Goal: Task Accomplishment & Management: Use online tool/utility

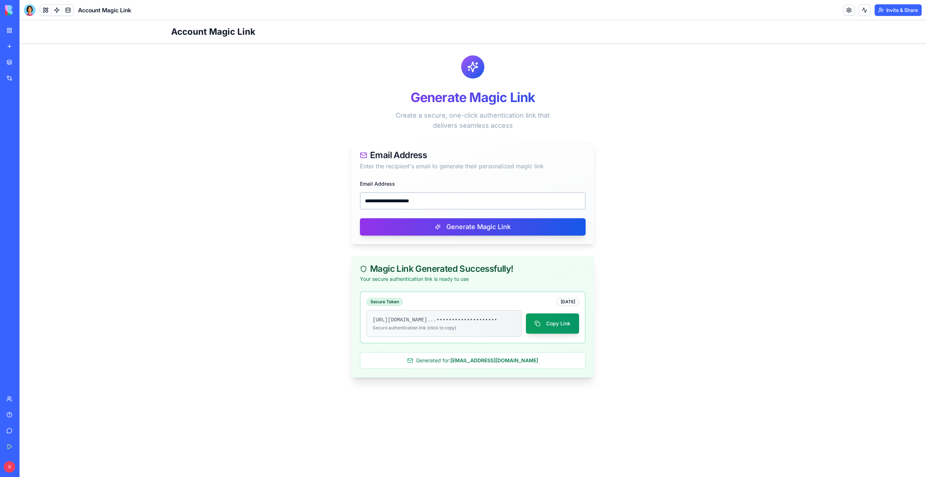
click at [11, 32] on link "My Workspace" at bounding box center [16, 30] width 29 height 14
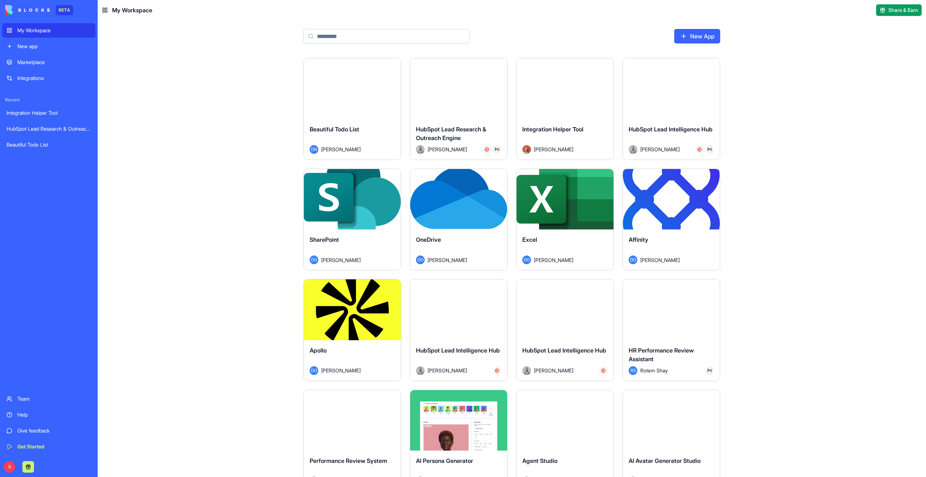
click at [349, 37] on input at bounding box center [386, 36] width 166 height 14
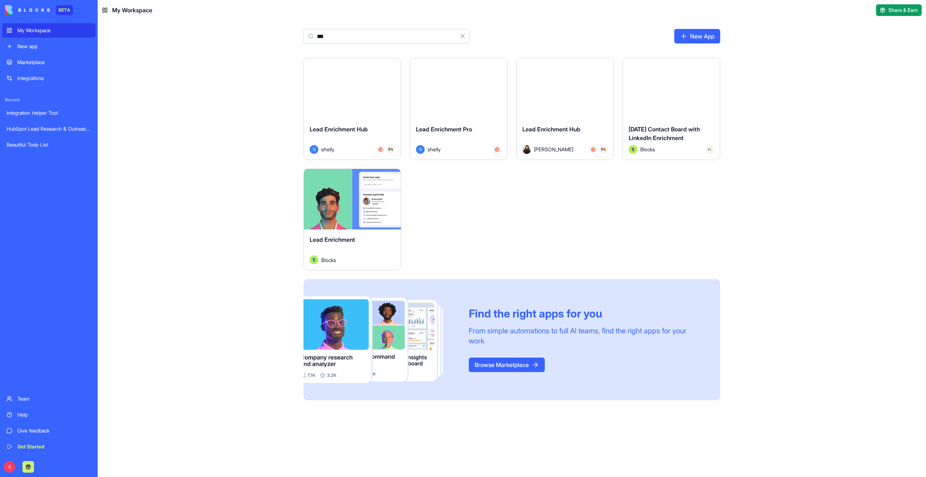
type input "***"
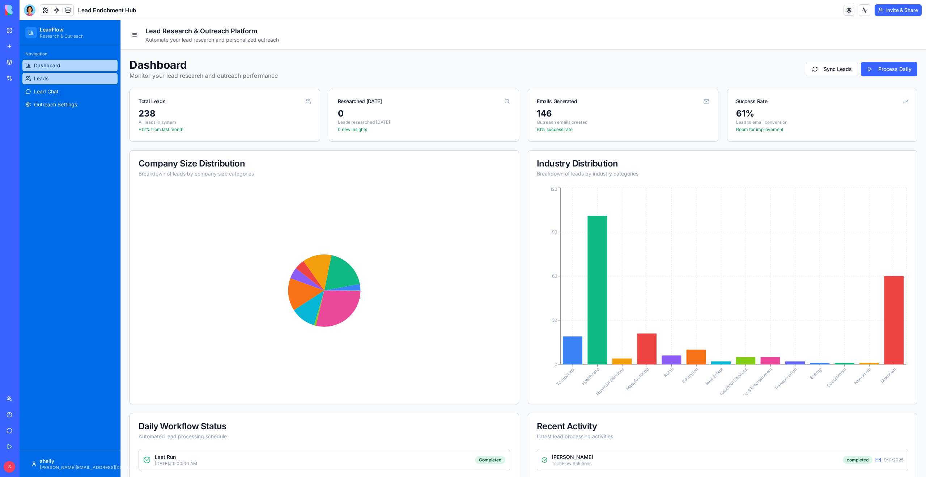
click at [49, 78] on link "Leads" at bounding box center [69, 79] width 95 height 12
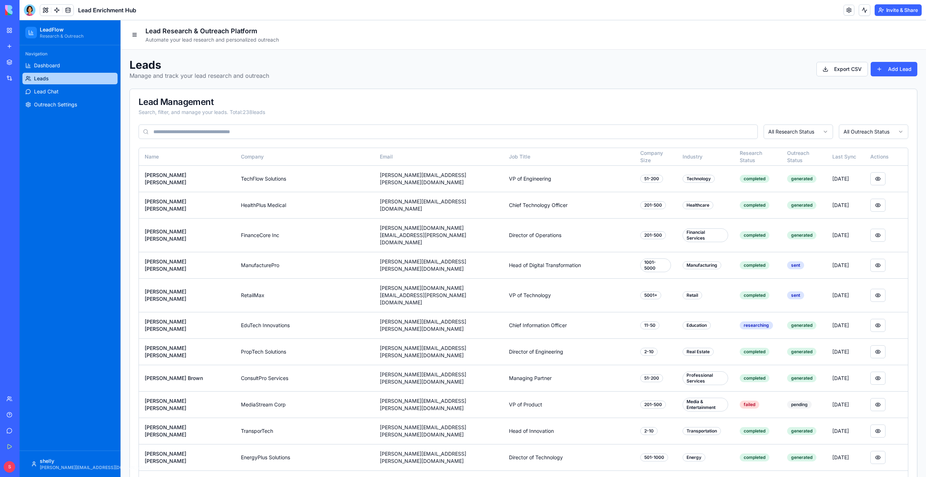
click at [197, 135] on input at bounding box center [448, 131] width 619 height 14
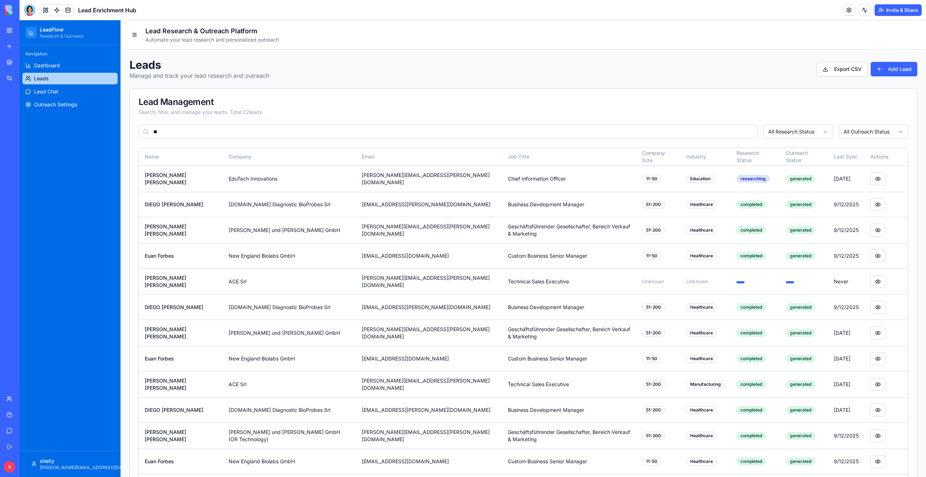
type input "*"
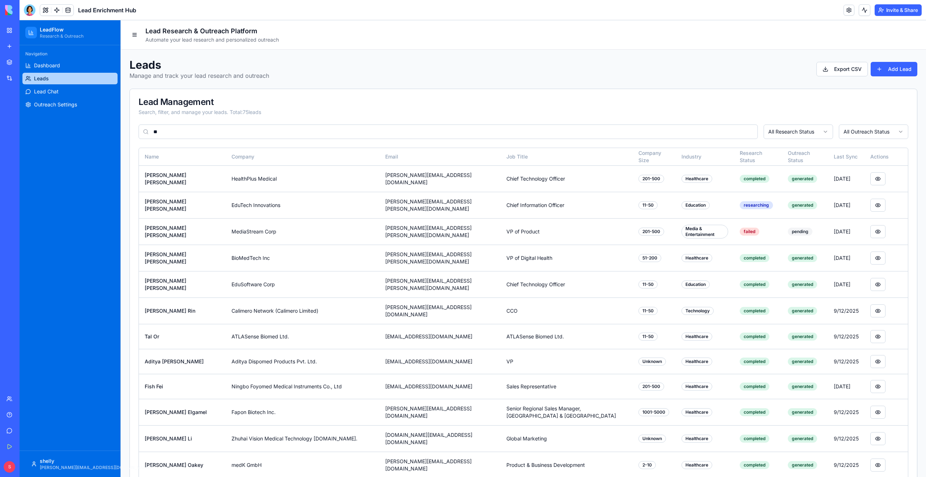
type input "***"
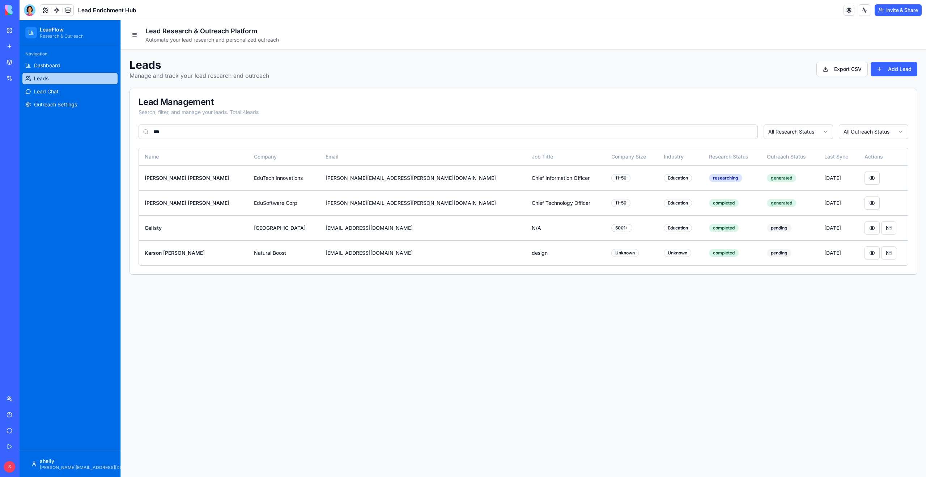
drag, startPoint x: 188, startPoint y: 131, endPoint x: 114, endPoint y: 132, distance: 74.9
click at [115, 132] on div "LeadFlow Research & Outreach Navigation Dashboard Leads Lead Chat Outreach Sett…" at bounding box center [473, 248] width 906 height 457
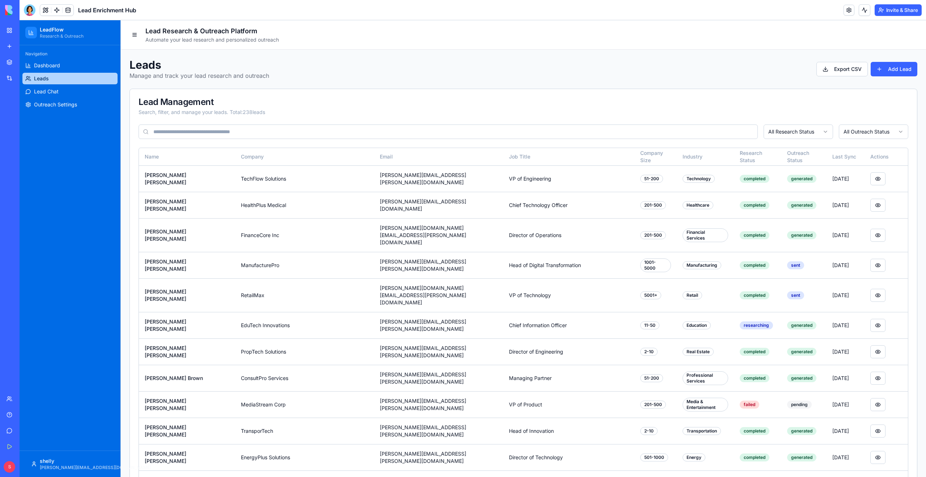
click at [28, 12] on div at bounding box center [30, 10] width 12 height 12
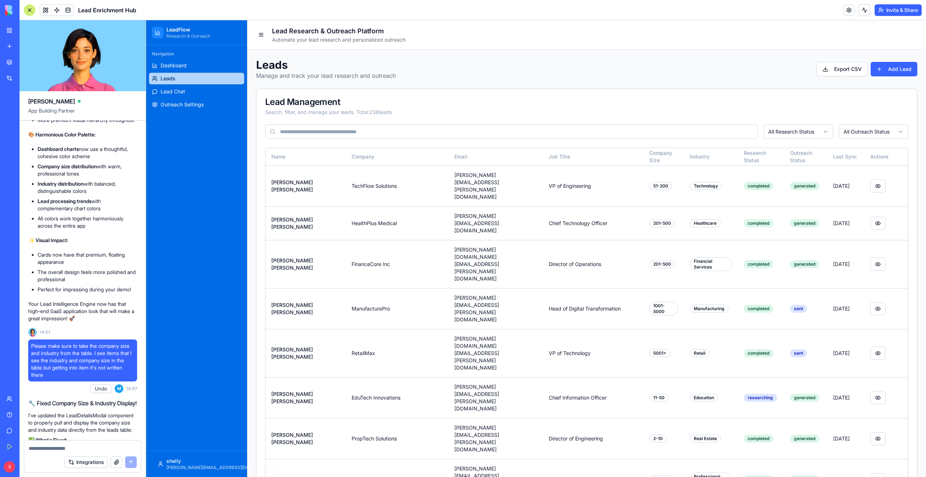
scroll to position [4519, 0]
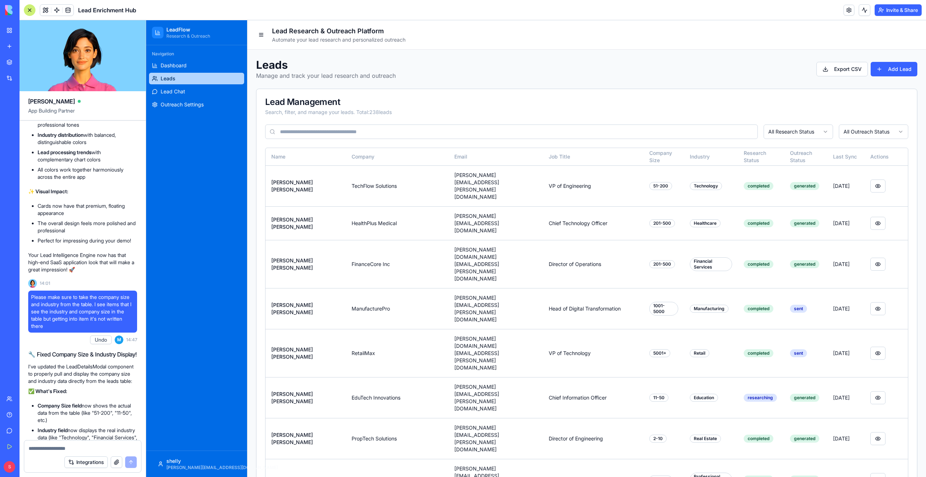
click at [29, 12] on div at bounding box center [30, 10] width 12 height 12
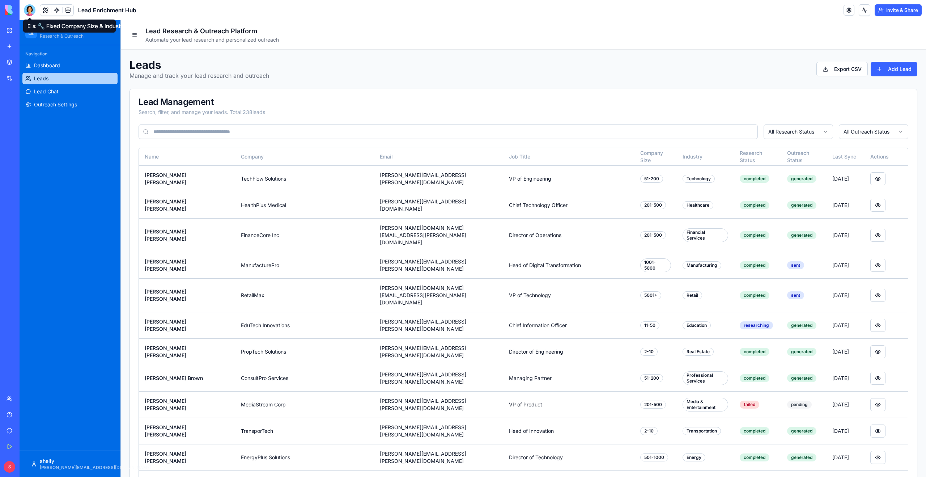
click at [35, 12] on div at bounding box center [30, 10] width 12 height 12
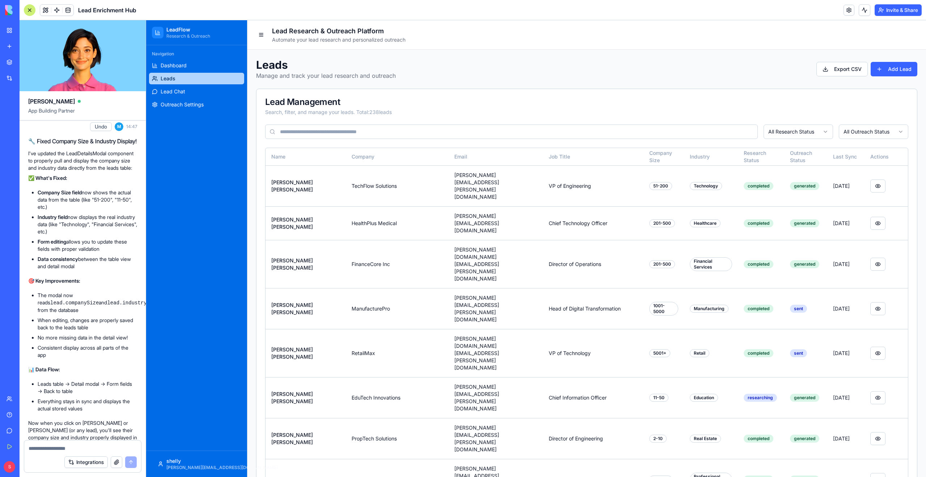
scroll to position [4735, 0]
click at [29, 11] on div at bounding box center [30, 10] width 12 height 12
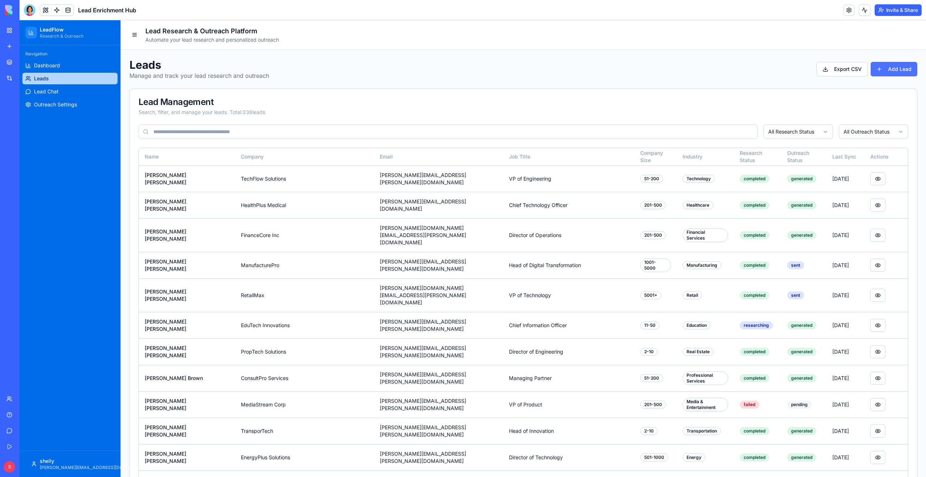
click at [886, 72] on button "Add Lead" at bounding box center [894, 69] width 47 height 14
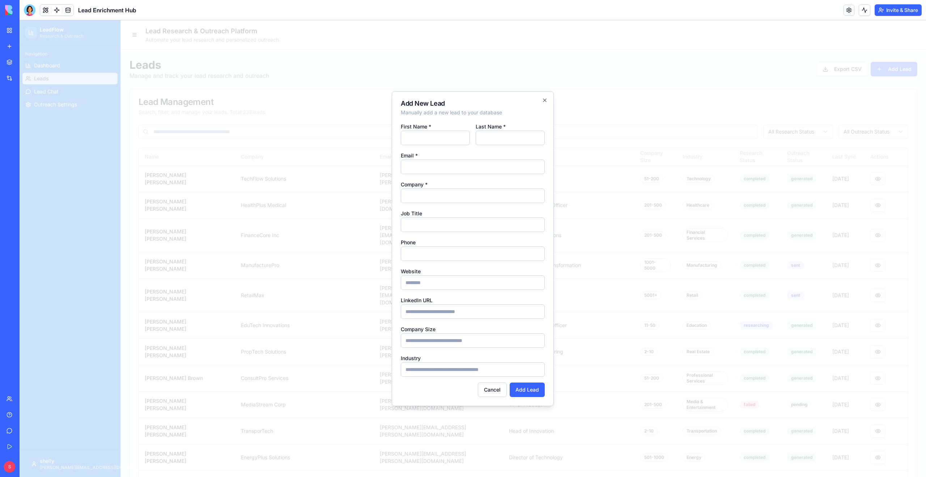
click at [726, 104] on div at bounding box center [473, 248] width 906 height 457
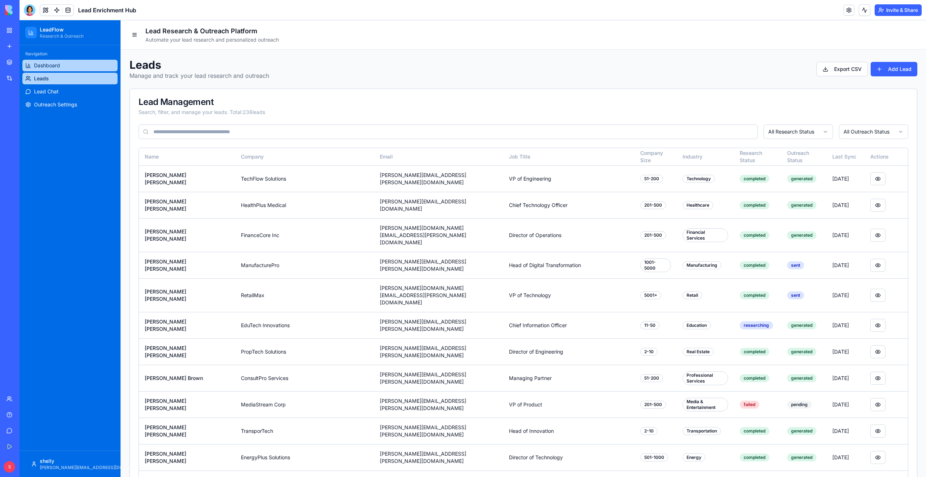
click at [77, 65] on link "Dashboard" at bounding box center [69, 66] width 95 height 12
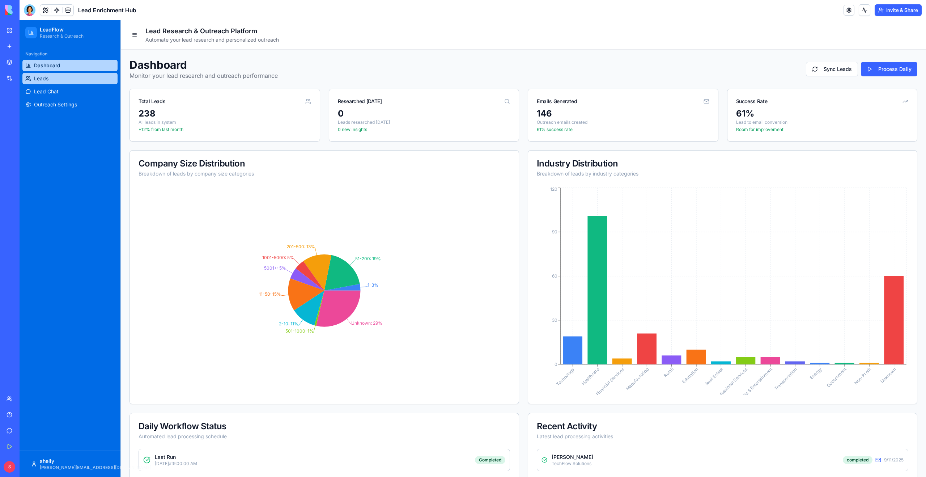
click at [72, 80] on link "Leads" at bounding box center [69, 79] width 95 height 12
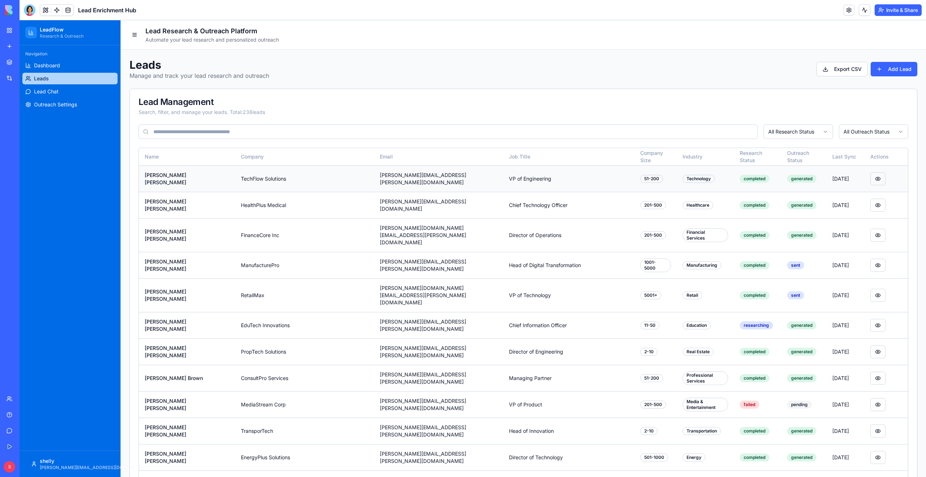
click at [875, 176] on button at bounding box center [877, 178] width 15 height 13
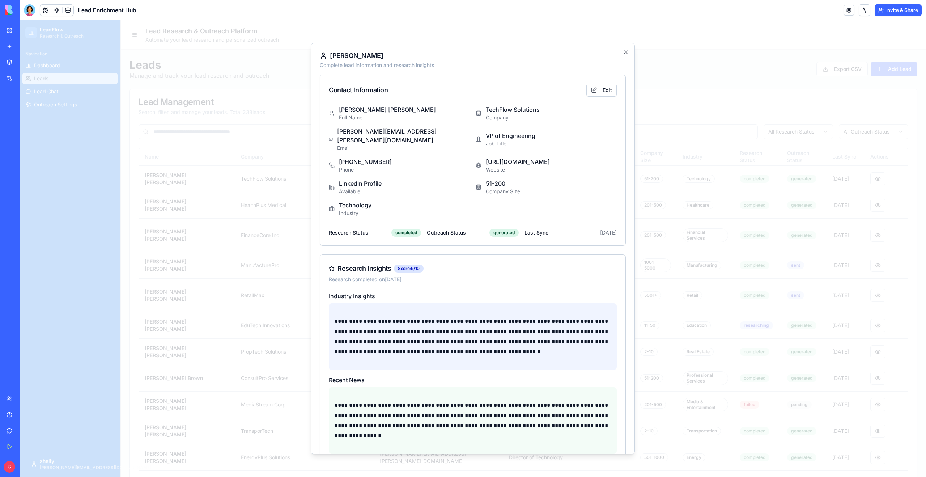
click at [361, 179] on p "LinkedIn Profile" at bounding box center [360, 183] width 43 height 9
click at [331, 186] on icon at bounding box center [332, 187] width 3 height 3
click at [338, 180] on div "LinkedIn Profile Available" at bounding box center [399, 187] width 141 height 16
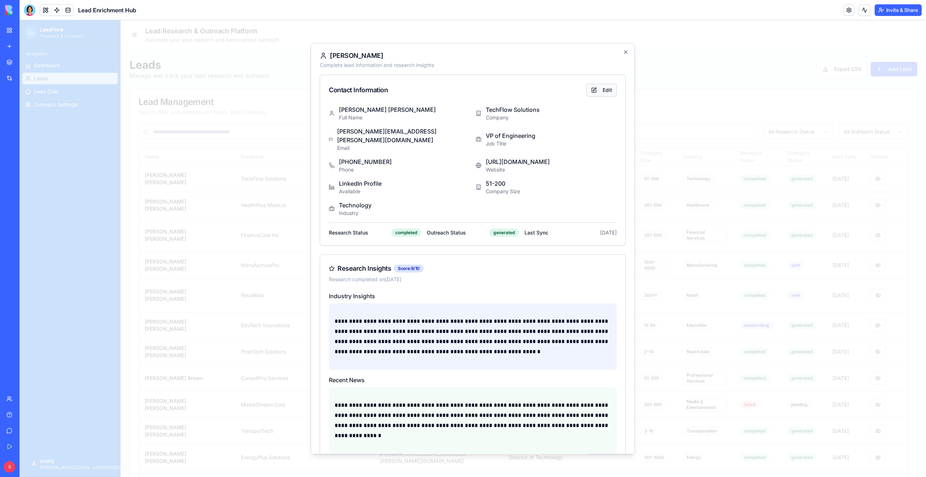
click at [598, 92] on button "Edit" at bounding box center [601, 90] width 30 height 13
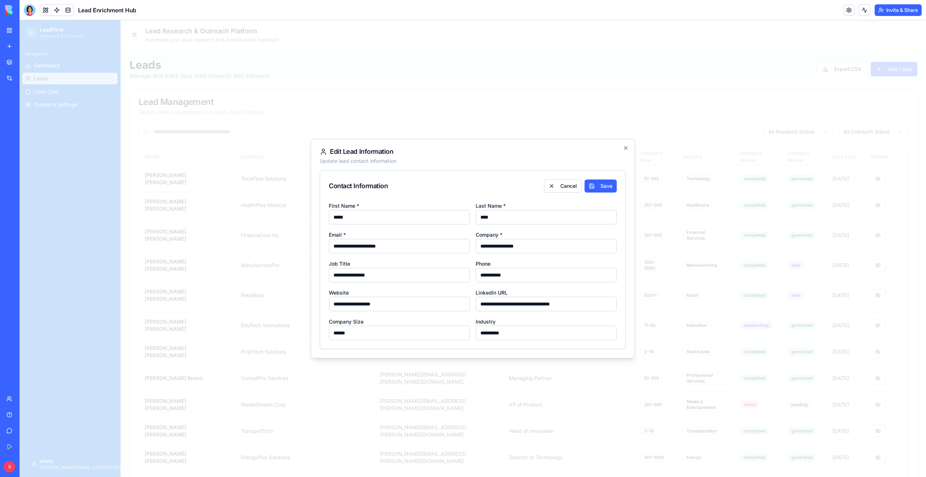
drag, startPoint x: 577, startPoint y: 307, endPoint x: 479, endPoint y: 305, distance: 98.1
click at [478, 305] on input "**********" at bounding box center [546, 304] width 141 height 14
click at [566, 184] on button "Cancel" at bounding box center [563, 185] width 38 height 13
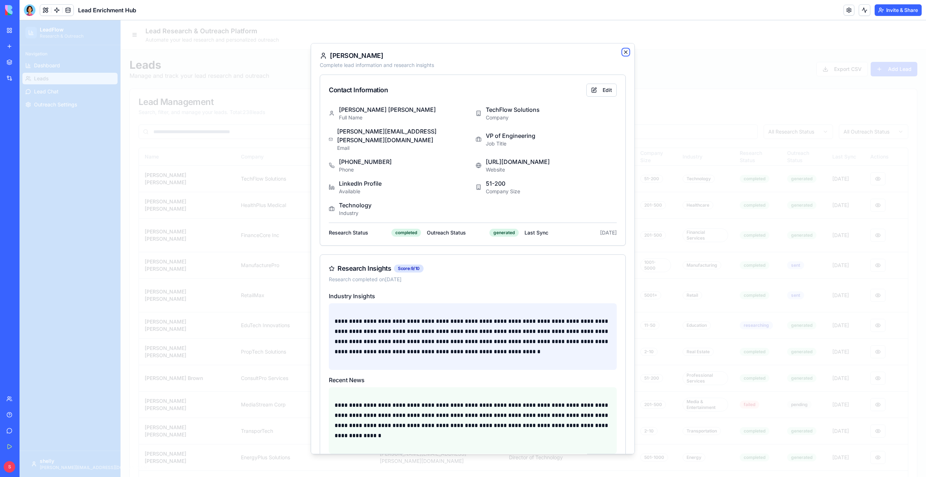
click at [626, 53] on icon "button" at bounding box center [626, 52] width 6 height 6
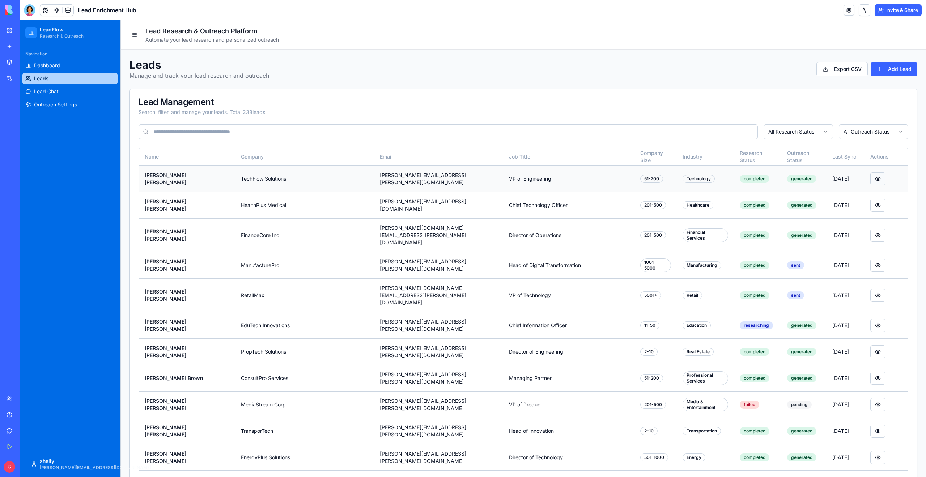
click at [876, 179] on button at bounding box center [877, 178] width 15 height 13
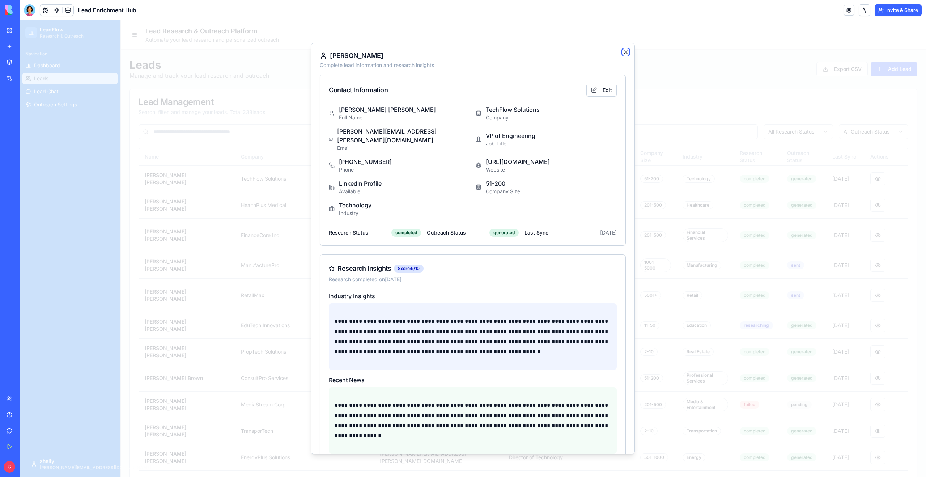
click at [626, 50] on icon "button" at bounding box center [626, 52] width 6 height 6
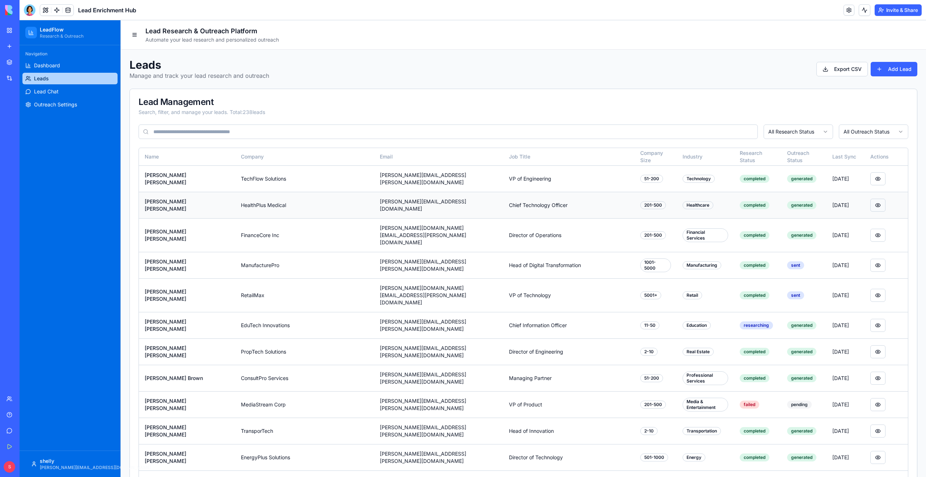
click at [877, 208] on button at bounding box center [877, 205] width 15 height 13
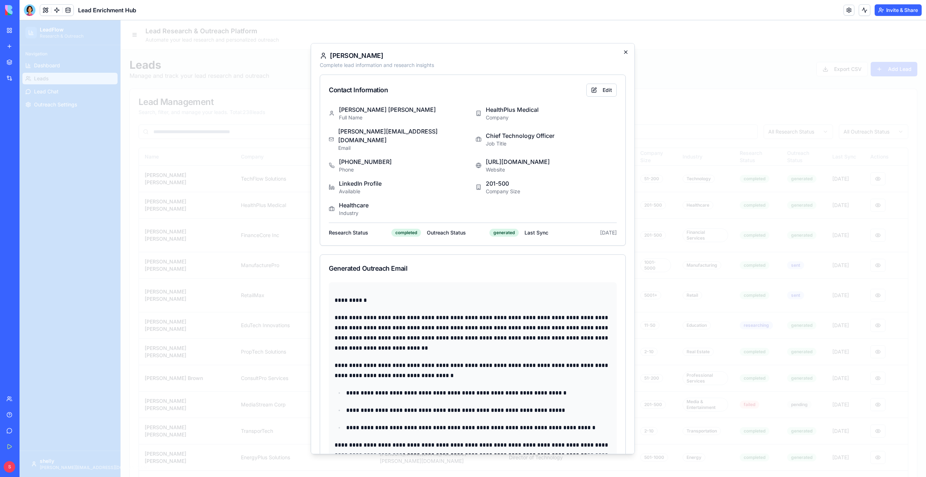
click at [625, 53] on icon "button" at bounding box center [626, 52] width 6 height 6
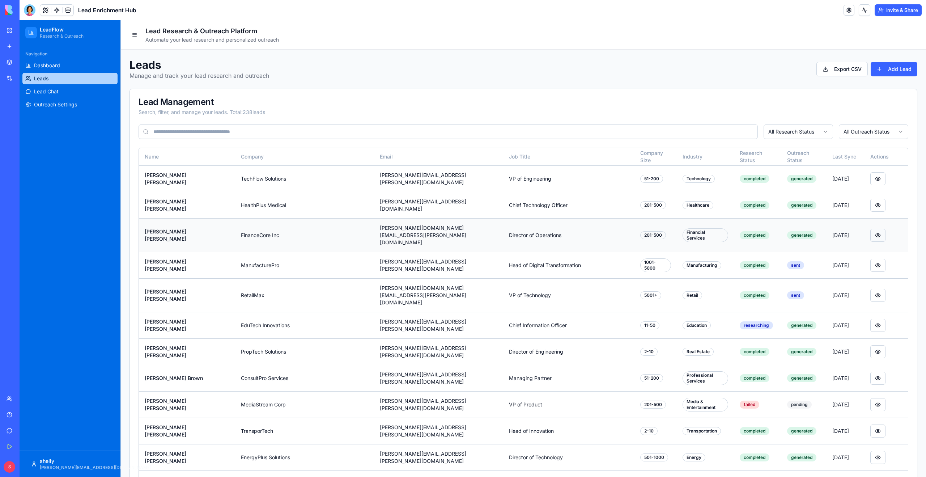
click at [877, 229] on button at bounding box center [877, 235] width 15 height 13
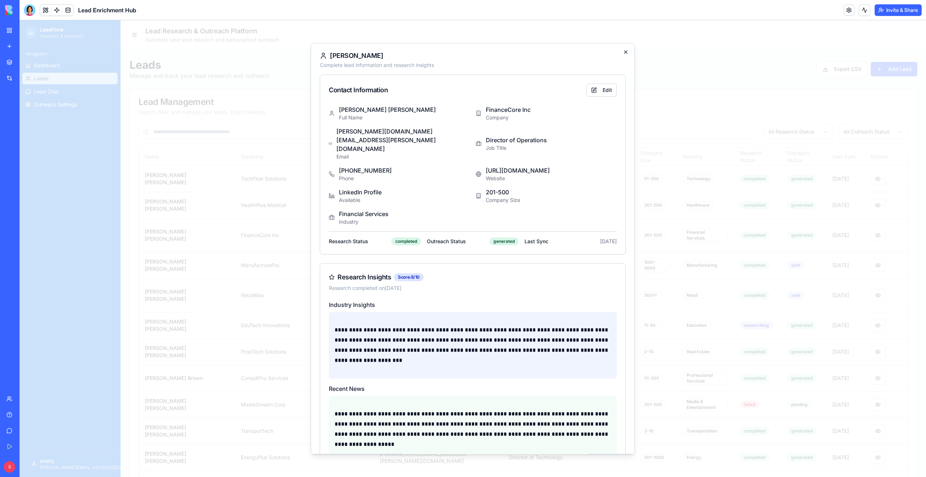
click at [628, 54] on icon "button" at bounding box center [626, 52] width 6 height 6
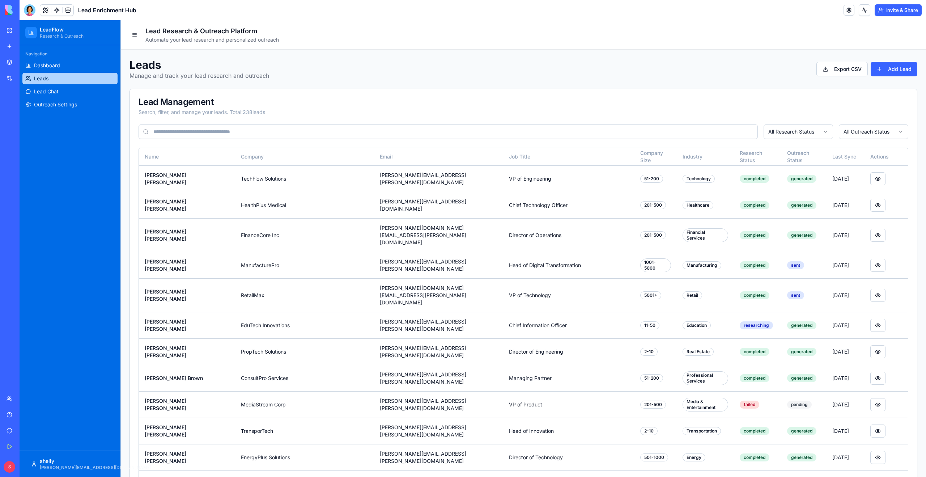
click at [9, 33] on link "My Workspace" at bounding box center [16, 30] width 29 height 14
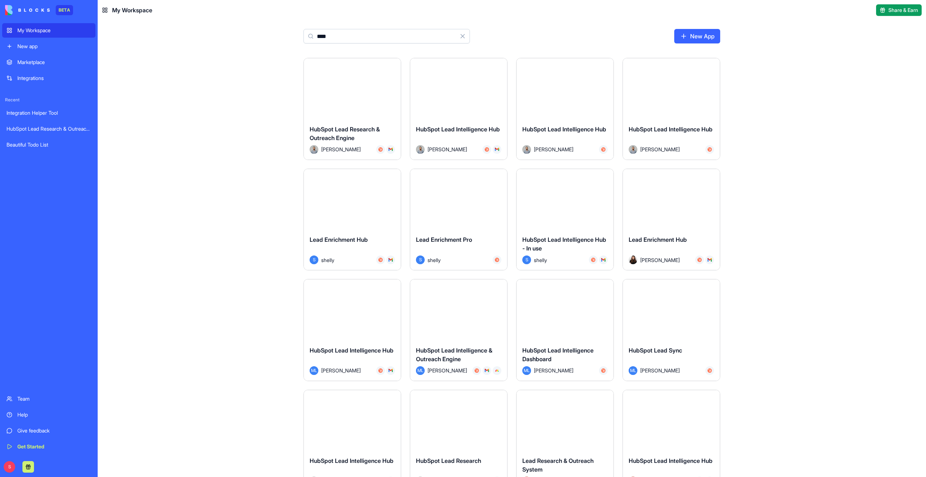
click at [332, 38] on input "****" at bounding box center [386, 36] width 166 height 14
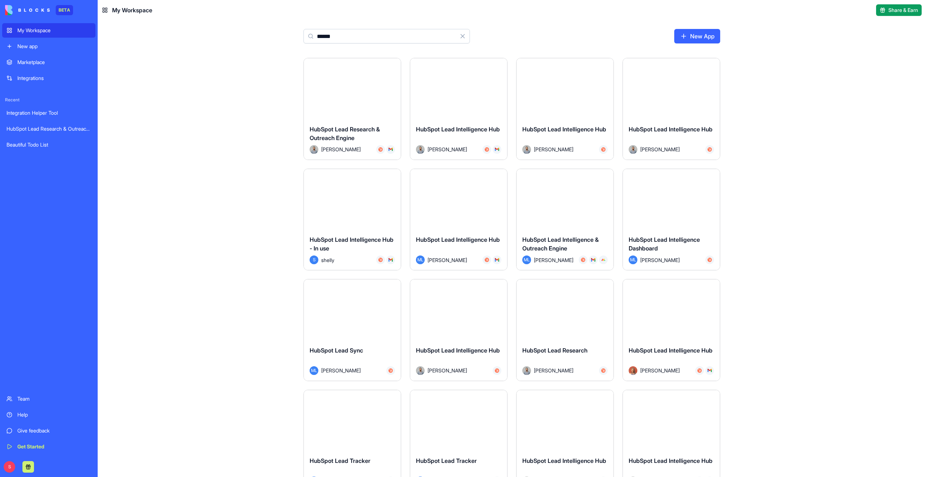
type input "******"
click at [345, 201] on button "Launch" at bounding box center [352, 199] width 54 height 14
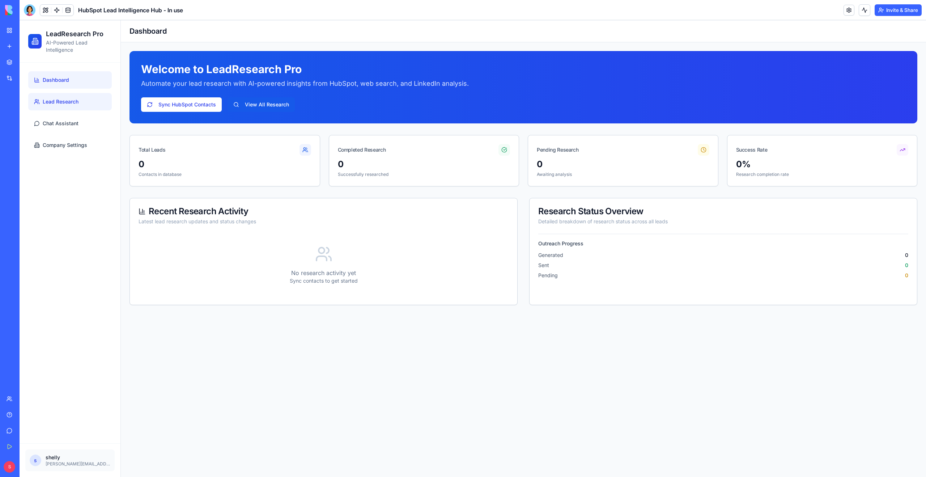
click at [65, 96] on link "Lead Research" at bounding box center [70, 101] width 84 height 17
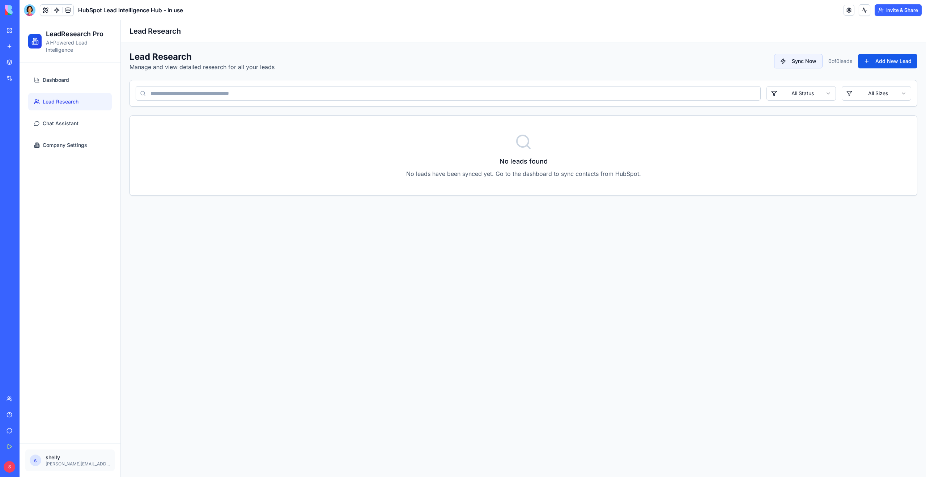
click at [66, 112] on ul "Dashboard Lead Research Chat Assistant Company Settings" at bounding box center [70, 112] width 84 height 82
click at [68, 125] on span "Chat Assistant" at bounding box center [61, 123] width 36 height 7
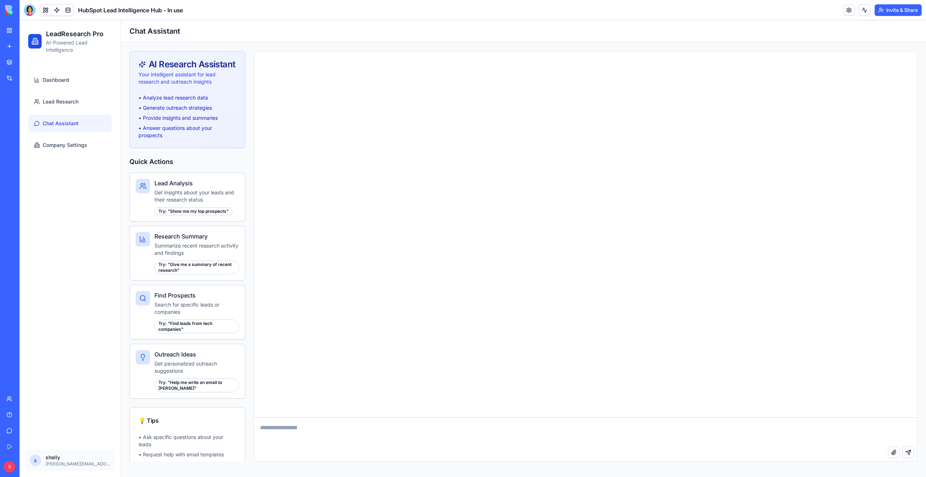
click at [47, 133] on ul "Dashboard Lead Research Chat Assistant Company Settings" at bounding box center [70, 112] width 84 height 82
click at [55, 147] on span "Company Settings" at bounding box center [65, 144] width 44 height 7
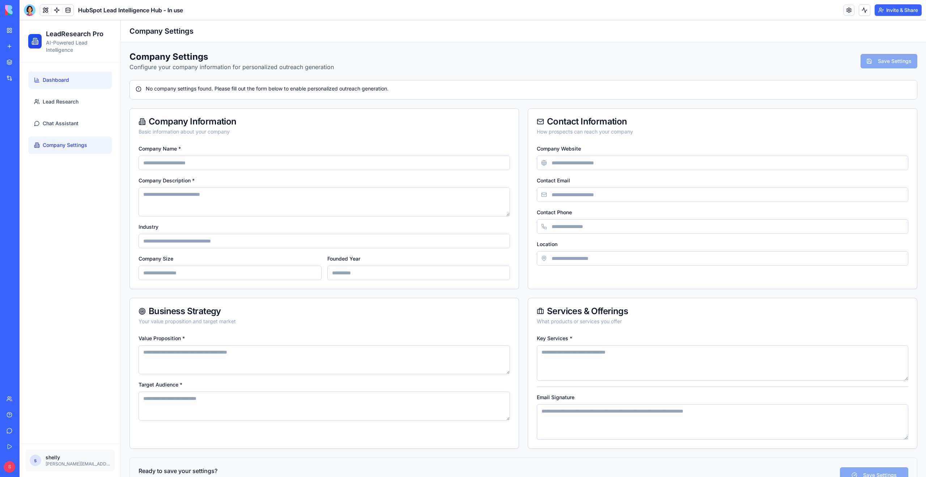
click at [56, 81] on span "Dashboard" at bounding box center [56, 79] width 26 height 7
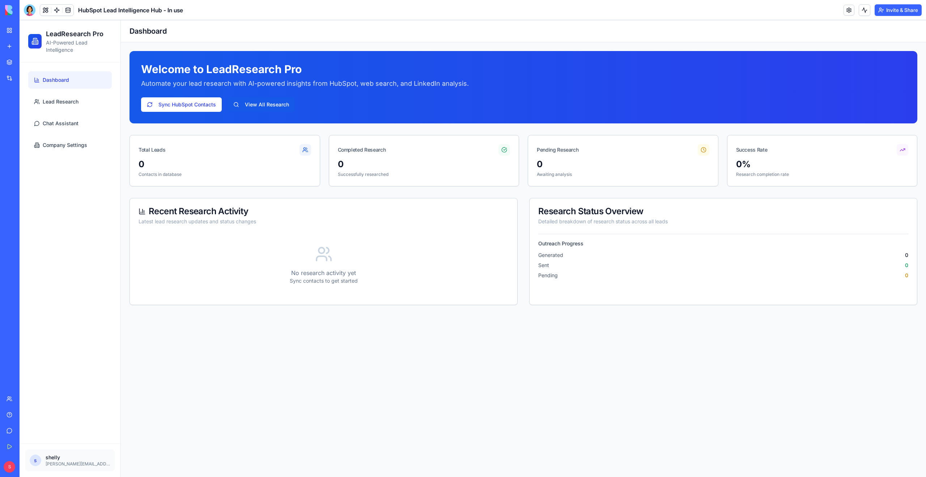
click at [31, 8] on div at bounding box center [30, 10] width 12 height 12
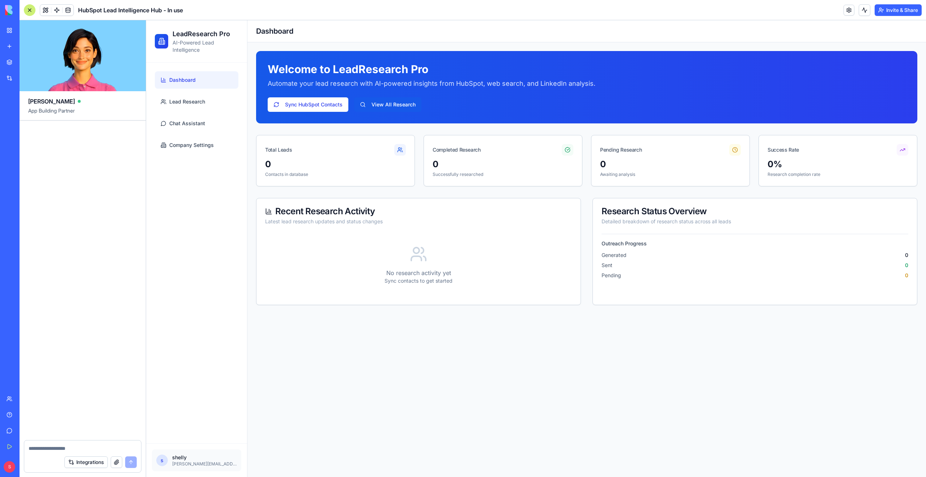
click at [7, 26] on link "My Workspace" at bounding box center [16, 30] width 29 height 14
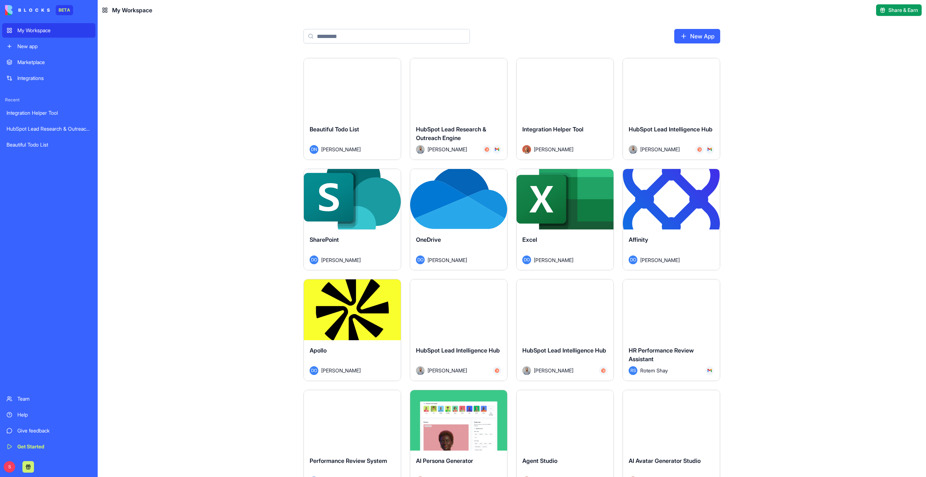
click at [387, 46] on div "New App" at bounding box center [511, 39] width 463 height 38
click at [387, 35] on input at bounding box center [386, 36] width 166 height 14
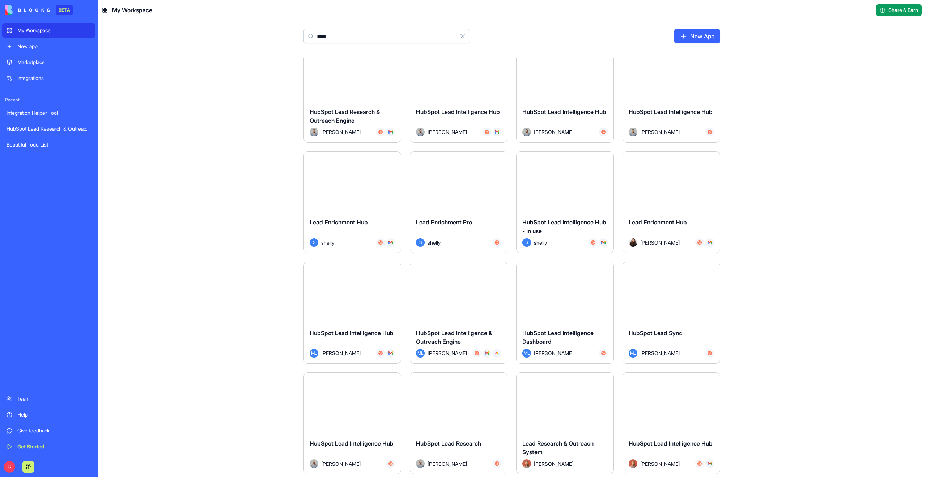
scroll to position [20, 0]
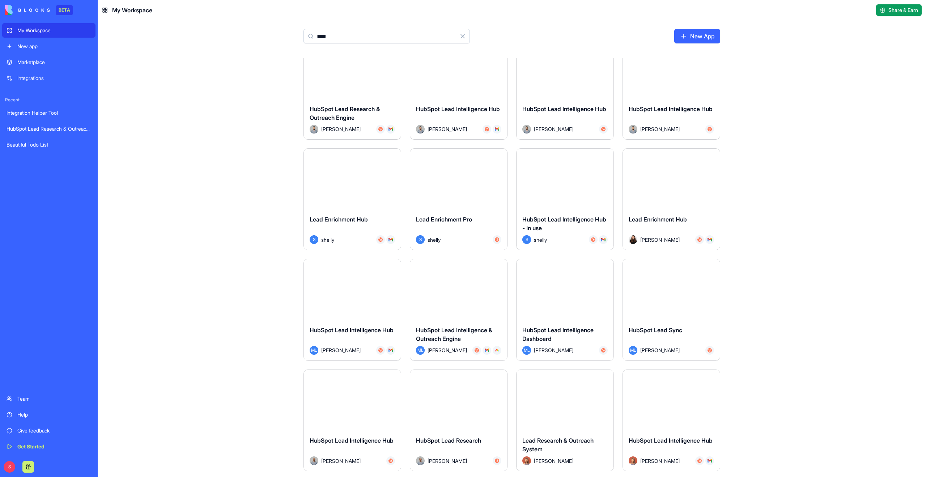
type input "****"
click at [665, 183] on button "Launch" at bounding box center [671, 178] width 54 height 14
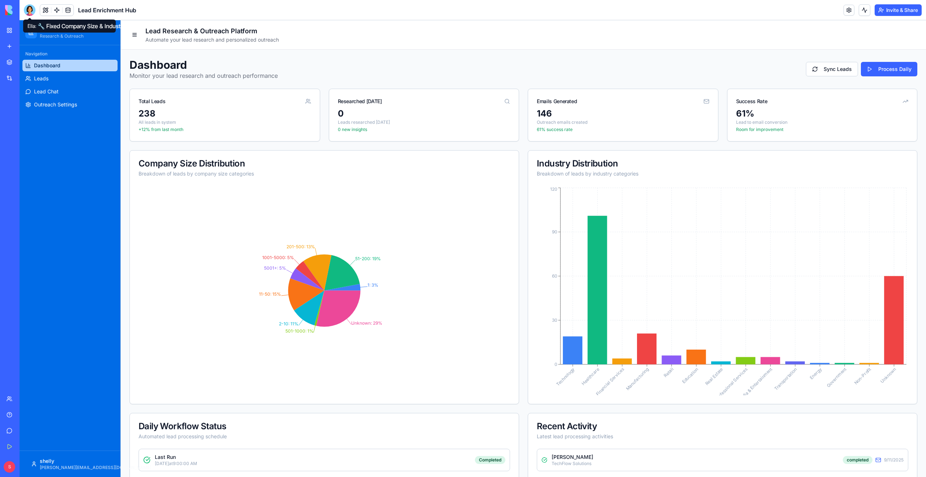
click at [28, 10] on div at bounding box center [30, 10] width 12 height 12
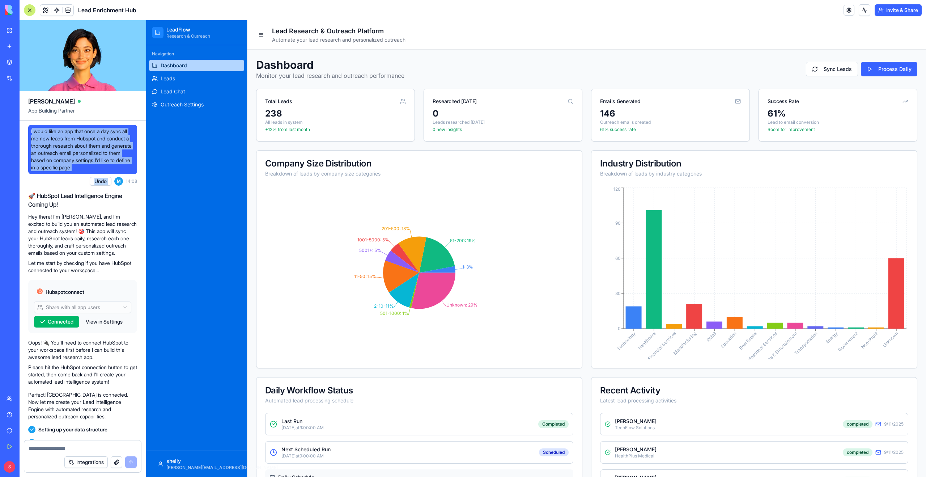
drag, startPoint x: 32, startPoint y: 129, endPoint x: 114, endPoint y: 174, distance: 93.1
click at [114, 174] on div "I would like an app that once a day sync all me new leads from Hubspot and cond…" at bounding box center [82, 157] width 109 height 64
click at [99, 146] on span "I would like an app that once a day sync all me new leads from Hubspot and cond…" at bounding box center [82, 149] width 103 height 43
click at [32, 11] on div at bounding box center [30, 10] width 12 height 12
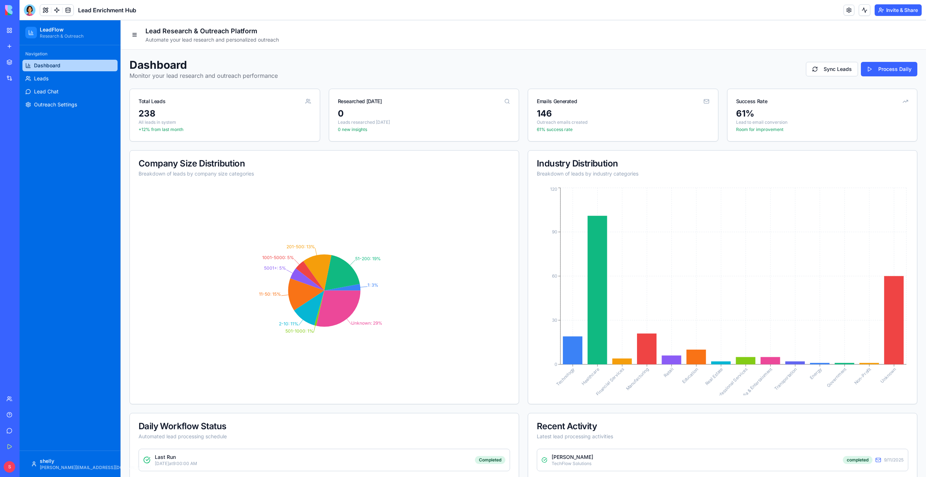
click at [9, 73] on link "Integrations" at bounding box center [16, 78] width 29 height 14
